Goal: Task Accomplishment & Management: Use online tool/utility

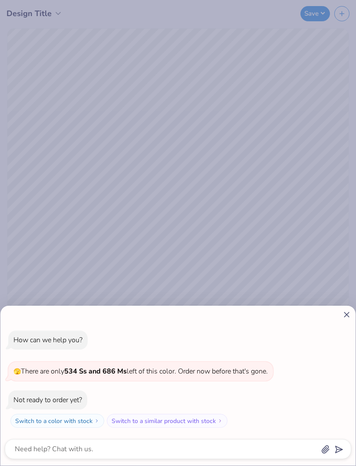
click at [342, 319] on icon at bounding box center [346, 314] width 9 height 9
type textarea "x"
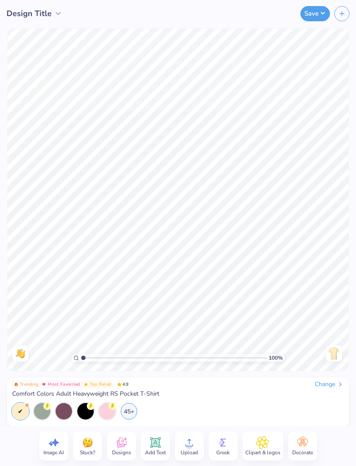
click at [56, 445] on icon at bounding box center [53, 442] width 13 height 13
select select "4"
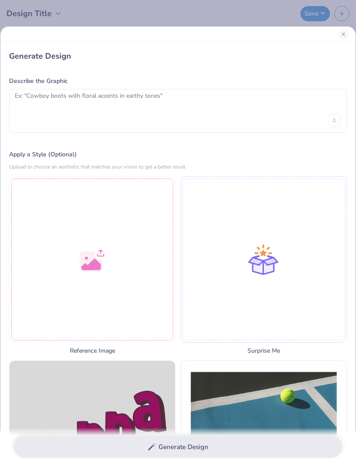
click at [93, 261] on div at bounding box center [92, 259] width 166 height 166
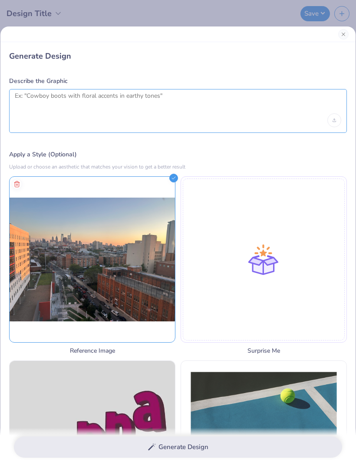
click at [134, 106] on textarea at bounding box center [178, 103] width 326 height 22
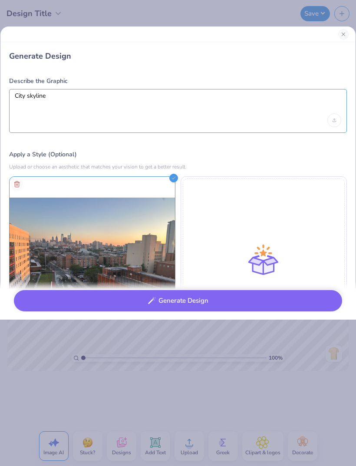
click at [15, 95] on textarea "City skyline" at bounding box center [178, 103] width 326 height 22
click at [135, 100] on textarea "Philly City skyline" at bounding box center [178, 103] width 326 height 22
type textarea "Philly City skyline with navy blue light blue and white"
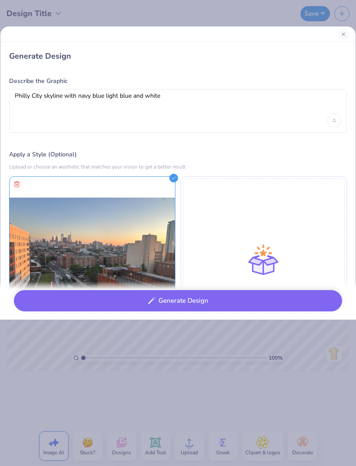
click at [261, 297] on button "Generate Design" at bounding box center [178, 300] width 328 height 21
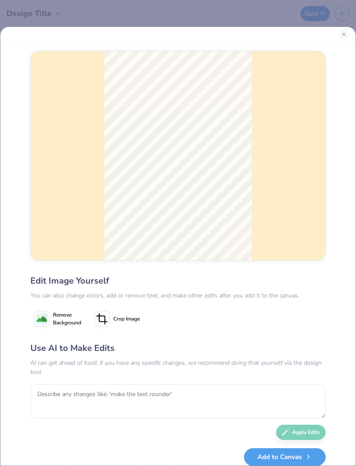
click at [85, 287] on div "Edit Image Yourself" at bounding box center [177, 280] width 295 height 13
click at [69, 326] on span "Remove Background" at bounding box center [67, 319] width 28 height 16
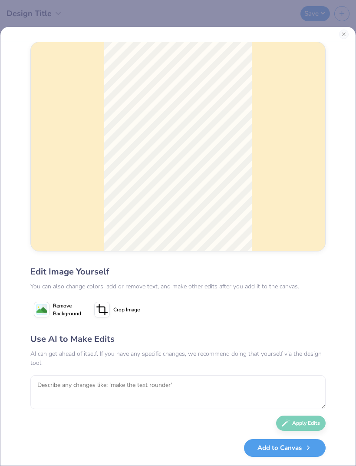
scroll to position [21, 0]
click at [297, 446] on button "Add to Canvas" at bounding box center [285, 448] width 82 height 18
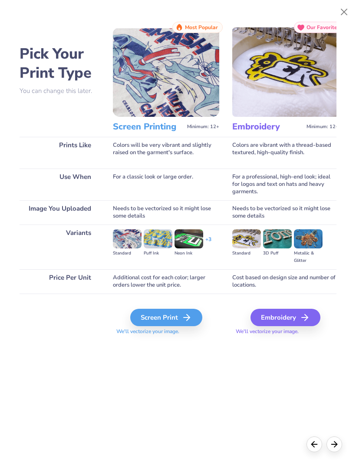
click at [180, 318] on div "Screen Print" at bounding box center [166, 317] width 72 height 17
click at [335, 442] on icon at bounding box center [334, 444] width 10 height 10
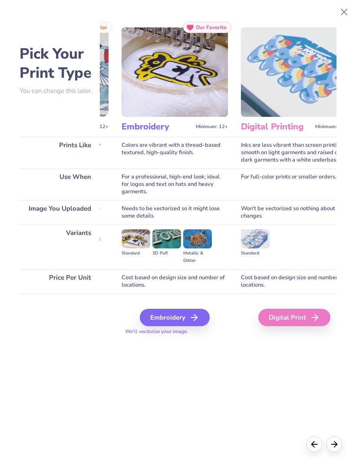
scroll to position [0, 158]
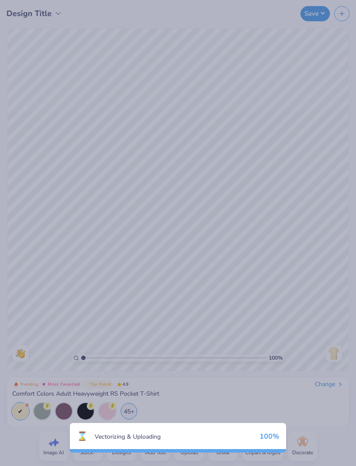
click at [334, 355] on div "⌛ Vectorizing & Uploading 100 %" at bounding box center [178, 233] width 356 height 466
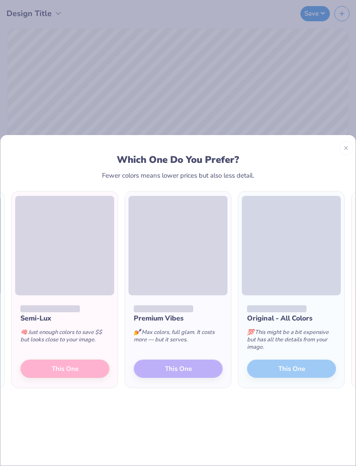
click at [346, 145] on icon at bounding box center [346, 148] width 6 height 6
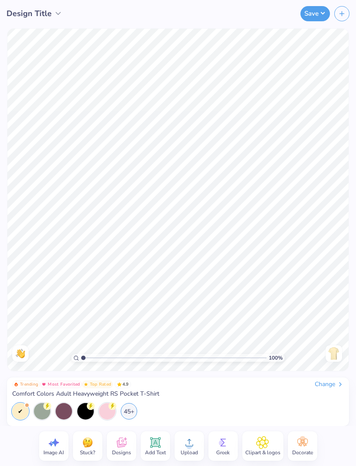
click at [333, 355] on img at bounding box center [334, 353] width 14 height 14
click at [156, 447] on icon at bounding box center [155, 442] width 13 height 13
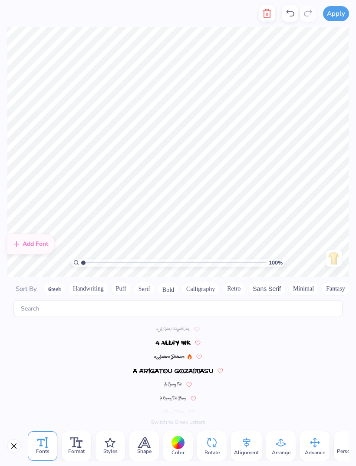
scroll to position [3785, 0]
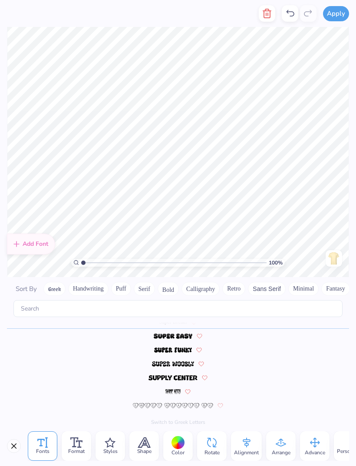
click at [12, 449] on button "Close" at bounding box center [14, 446] width 14 height 14
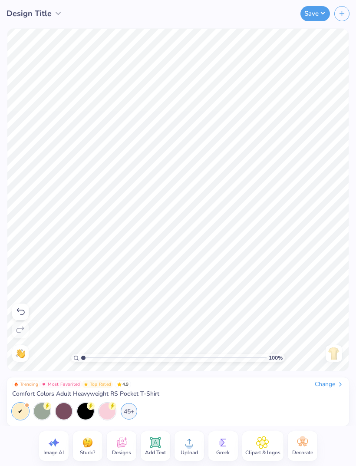
click at [12, 448] on div "Image AI Stuck? Designs Add Text Upload Greek Clipart & logos Decorate" at bounding box center [178, 446] width 356 height 40
click at [341, 431] on div "Image AI Stuck? Designs Add Text Upload Greek Clipart & logos Decorate" at bounding box center [178, 446] width 356 height 40
click at [21, 312] on icon at bounding box center [20, 311] width 10 height 10
click at [117, 449] on span "Designs" at bounding box center [121, 452] width 19 height 7
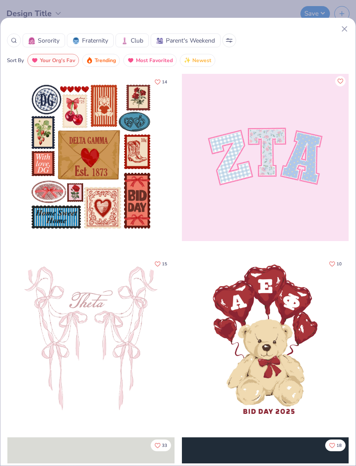
click at [338, 29] on div at bounding box center [178, 28] width 342 height 9
click at [340, 30] on icon at bounding box center [344, 28] width 9 height 9
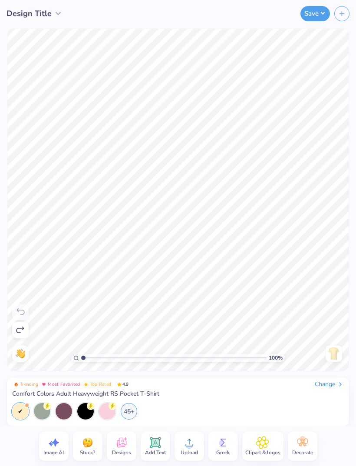
click at [52, 445] on icon at bounding box center [53, 442] width 13 height 13
select select "4"
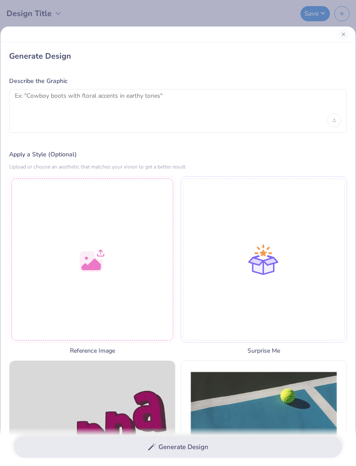
click at [341, 36] on button "Close" at bounding box center [343, 34] width 10 height 10
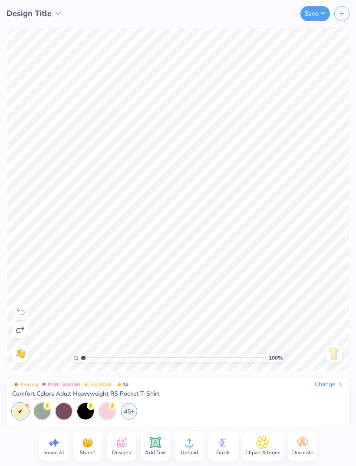
click at [192, 442] on icon at bounding box center [189, 442] width 13 height 13
click at [129, 413] on div "45+" at bounding box center [129, 411] width 16 height 16
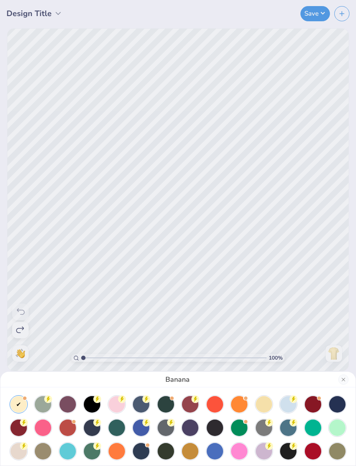
click at [23, 433] on div at bounding box center [18, 427] width 16 height 16
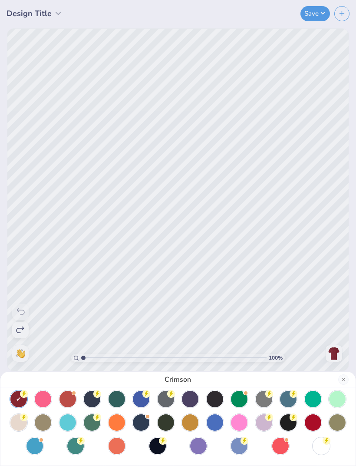
scroll to position [29, 0]
click at [158, 445] on div at bounding box center [157, 446] width 16 height 16
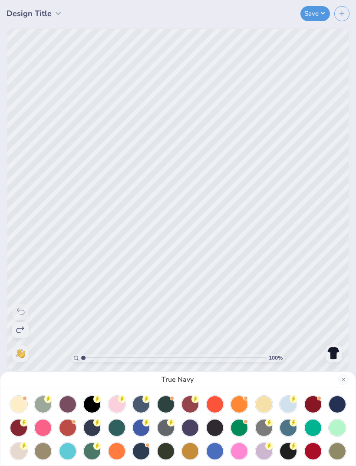
scroll to position [0, 0]
click at [18, 407] on div at bounding box center [18, 404] width 16 height 16
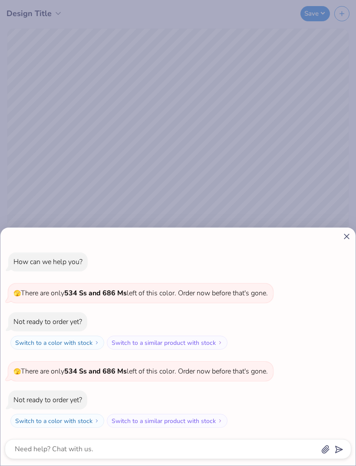
click at [323, 184] on div "How can we help you? 🫣 There are only 534 Ss and 686 Ms left of this color. Ord…" at bounding box center [178, 233] width 356 height 466
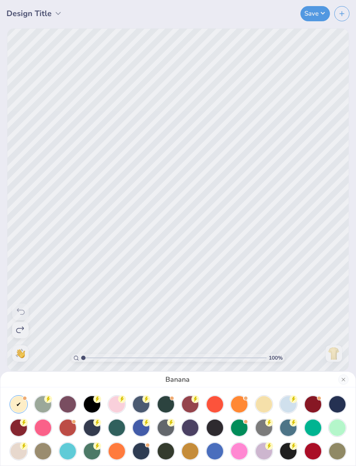
click at [110, 453] on div at bounding box center [117, 451] width 16 height 16
click at [24, 408] on div at bounding box center [18, 404] width 16 height 16
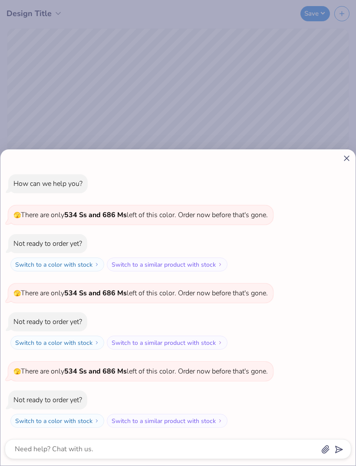
click at [342, 163] on div "How can we help you? 🫣 There are only 534 Ss and 686 Ms left of this color. Ord…" at bounding box center [177, 307] width 355 height 316
click at [344, 158] on icon at bounding box center [346, 158] width 9 height 9
type textarea "x"
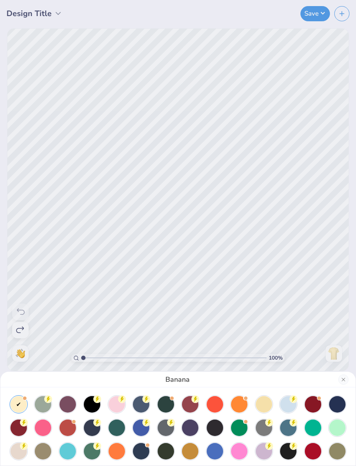
click at [343, 158] on div "Banana" at bounding box center [178, 233] width 356 height 466
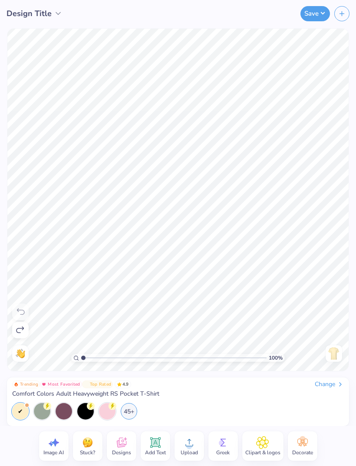
click at [132, 410] on div "45+" at bounding box center [129, 411] width 16 height 16
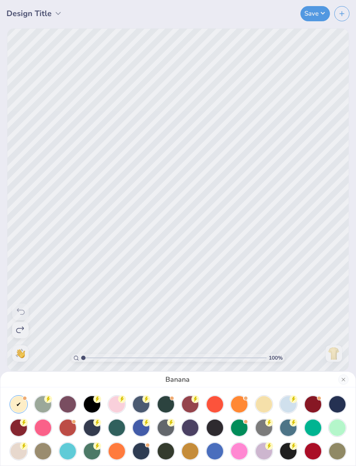
click at [264, 405] on div at bounding box center [264, 404] width 16 height 16
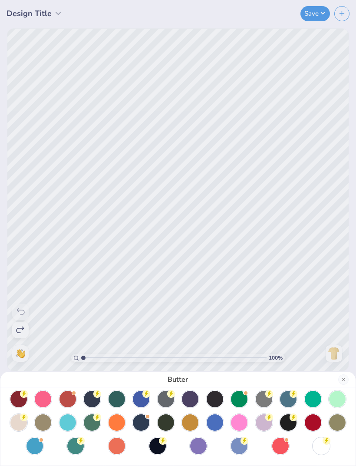
scroll to position [29, 0]
click at [326, 446] on div at bounding box center [321, 446] width 16 height 16
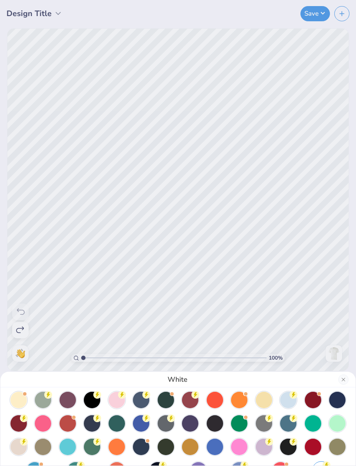
scroll to position [3, 0]
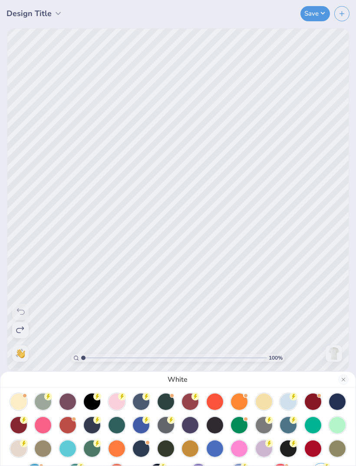
click at [20, 449] on div at bounding box center [18, 448] width 16 height 16
click at [342, 379] on button "Close" at bounding box center [343, 379] width 10 height 10
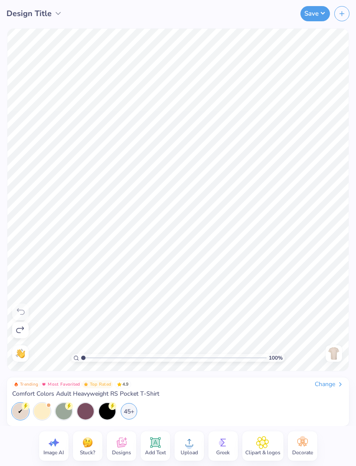
click at [52, 444] on icon at bounding box center [51, 443] width 5 height 5
select select "4"
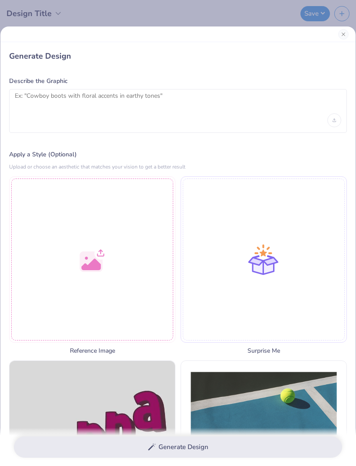
click at [108, 288] on div at bounding box center [92, 259] width 166 height 166
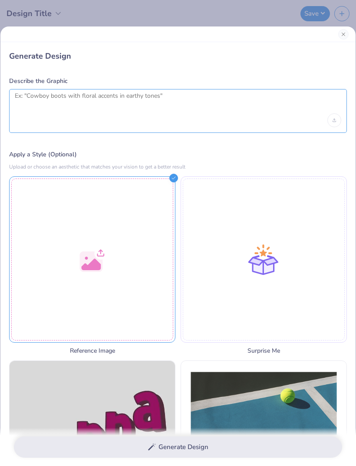
click at [125, 101] on textarea at bounding box center [178, 103] width 326 height 22
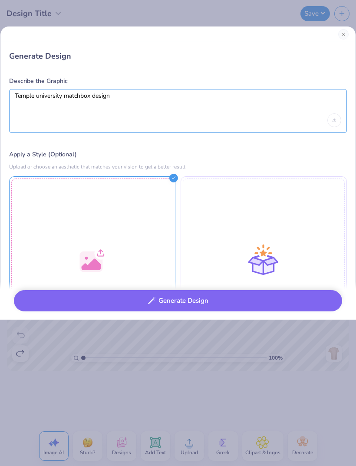
type textarea "Temple university matchbox design"
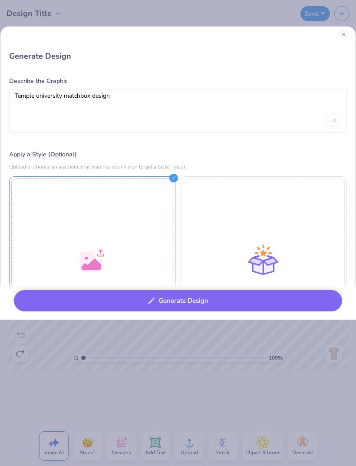
click at [267, 300] on button "Generate Design" at bounding box center [178, 300] width 328 height 21
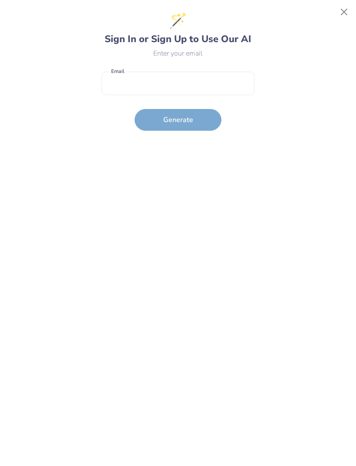
click at [345, 11] on button "Close" at bounding box center [344, 12] width 16 height 16
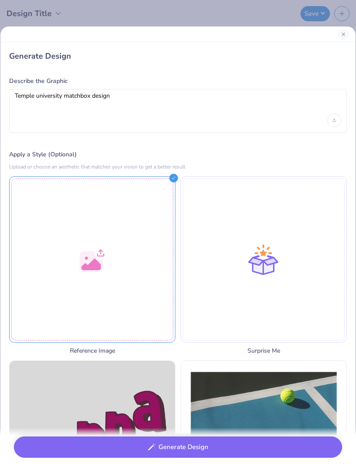
click at [344, 31] on button "Close" at bounding box center [343, 34] width 10 height 10
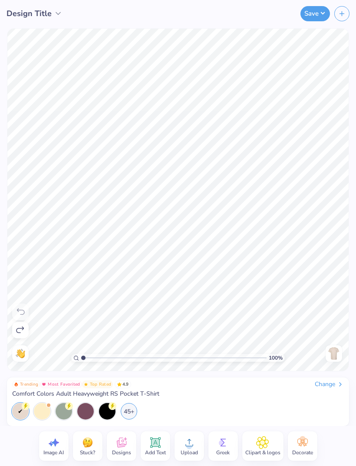
click at [117, 438] on icon at bounding box center [121, 442] width 13 height 13
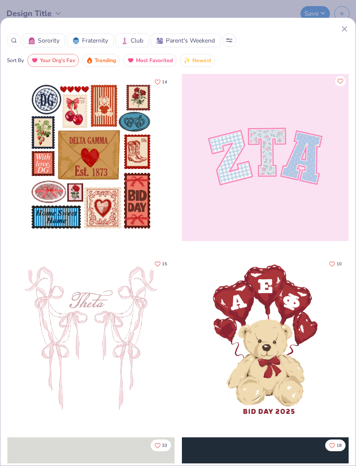
click at [133, 184] on div at bounding box center [90, 157] width 167 height 167
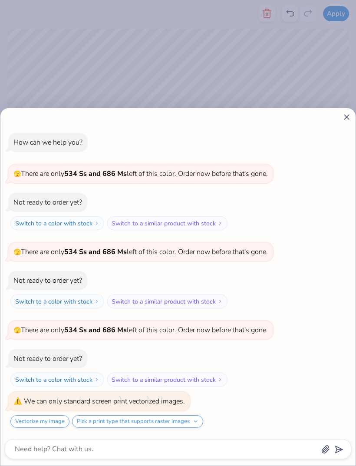
click at [339, 122] on div "How can we help you? 🫣 There are only 534 Ss and 686 Ms left of this color. Ord…" at bounding box center [177, 286] width 355 height 357
click at [347, 115] on icon at bounding box center [346, 116] width 9 height 9
type textarea "x"
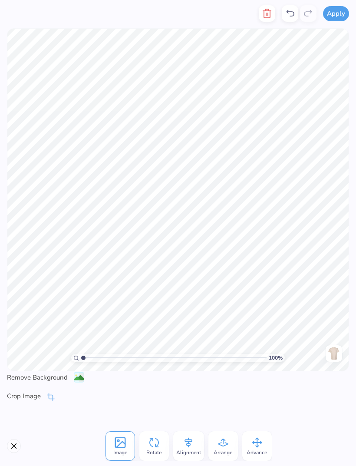
click at [285, 13] on icon at bounding box center [290, 13] width 10 height 10
click at [288, 16] on icon at bounding box center [290, 13] width 10 height 10
click at [289, 16] on icon at bounding box center [290, 13] width 10 height 10
click at [291, 13] on icon at bounding box center [290, 13] width 10 height 10
click at [291, 14] on icon at bounding box center [290, 13] width 10 height 10
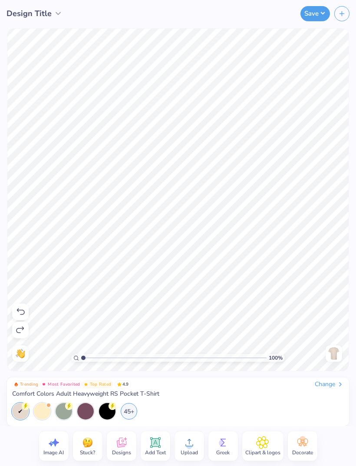
click at [314, 18] on button "Save" at bounding box center [315, 13] width 30 height 15
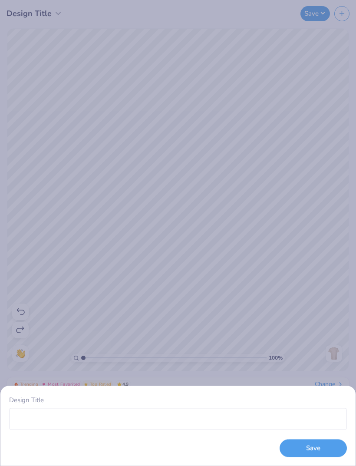
click at [323, 344] on div "Design Title Save" at bounding box center [178, 233] width 356 height 466
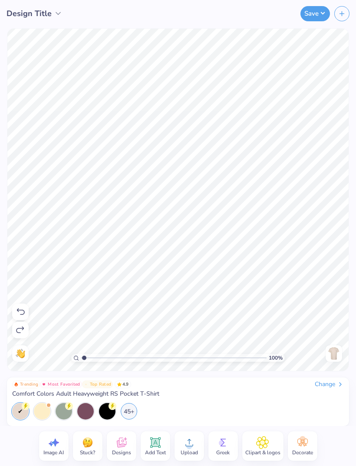
type input "1.04842534806049"
type textarea "x"
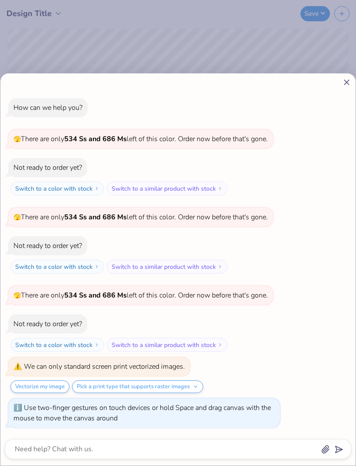
type input "1.45573654924381"
type textarea "x"
type input "2.28541535052095"
click at [345, 83] on line at bounding box center [346, 82] width 5 height 5
type textarea "x"
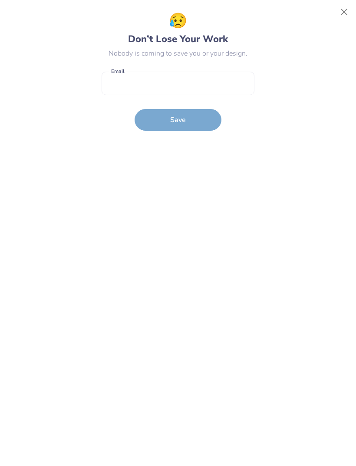
click at [345, 9] on button "Close" at bounding box center [344, 12] width 16 height 16
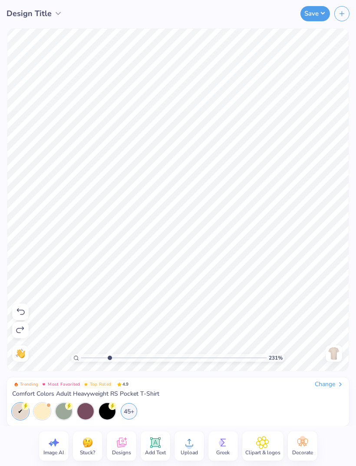
click at [46, 9] on span "Design Title" at bounding box center [29, 14] width 45 height 12
type input "2.31173903887317"
